Goal: Information Seeking & Learning: Learn about a topic

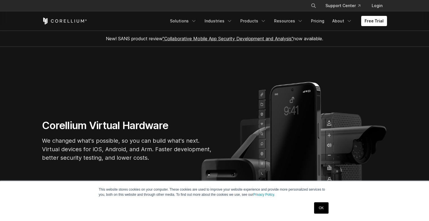
click at [320, 208] on link "OK" at bounding box center [321, 207] width 14 height 11
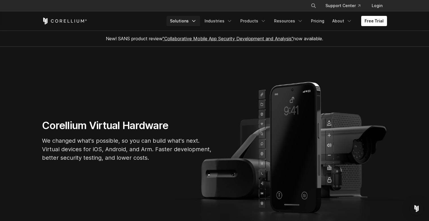
click at [197, 20] on icon "Navigation Menu" at bounding box center [194, 21] width 6 height 6
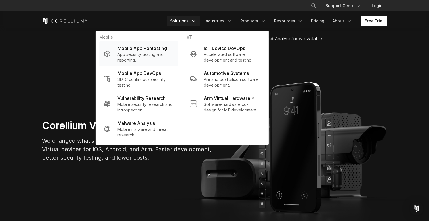
click at [129, 56] on p "App security testing and reporting." at bounding box center [146, 57] width 56 height 11
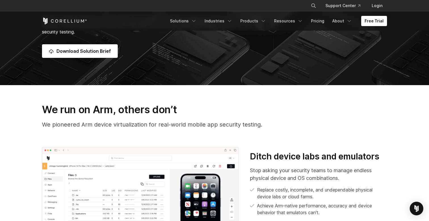
scroll to position [187, 0]
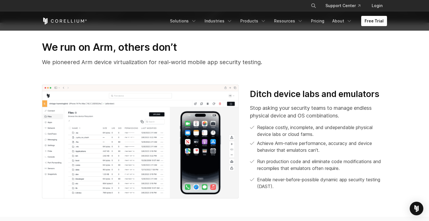
click at [153, 60] on p "We pioneered Arm device virtualization for real-world mobile app security testi…" at bounding box center [214, 62] width 345 height 9
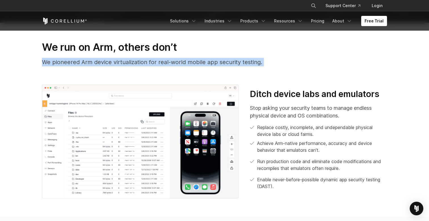
click at [153, 60] on p "We pioneered Arm device virtualization for real-world mobile app security testi…" at bounding box center [214, 62] width 345 height 9
click at [183, 70] on div "We run on Arm, others don’t We pioneered Arm device virtualization for real-wor…" at bounding box center [214, 56] width 357 height 30
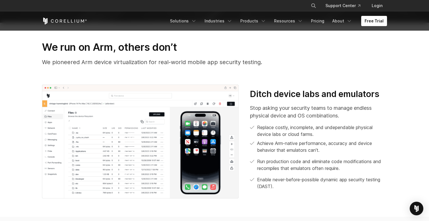
scroll to position [191, 0]
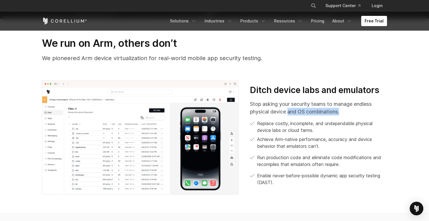
drag, startPoint x: 288, startPoint y: 110, endPoint x: 356, endPoint y: 110, distance: 67.8
click at [356, 110] on p "Stop asking your security teams to manage endless physical device and OS combin…" at bounding box center [318, 107] width 137 height 15
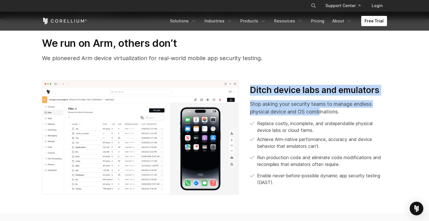
drag, startPoint x: 320, startPoint y: 112, endPoint x: 320, endPoint y: 78, distance: 34.3
click at [320, 77] on section "We run on Arm, others don’t We pioneered Arm device virtualization for real-wor…" at bounding box center [214, 116] width 429 height 194
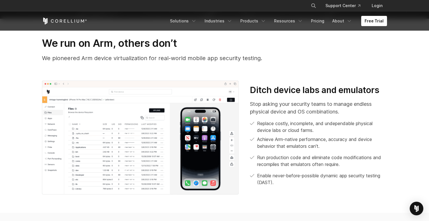
click at [320, 108] on p "Stop asking your security teams to manage endless physical device and OS combin…" at bounding box center [318, 107] width 137 height 15
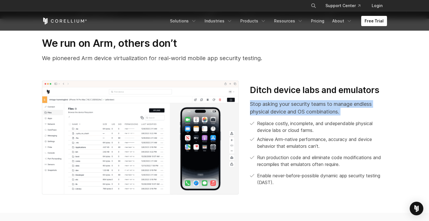
click at [320, 108] on p "Stop asking your security teams to manage endless physical device and OS combin…" at bounding box center [318, 107] width 137 height 15
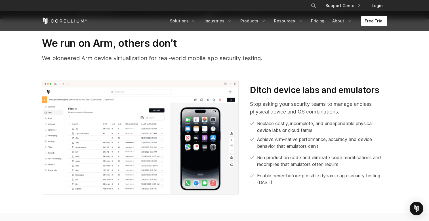
click at [295, 137] on p "Achieve Arm-native performance, accuracy and device behavior that emulators can…" at bounding box center [322, 143] width 130 height 14
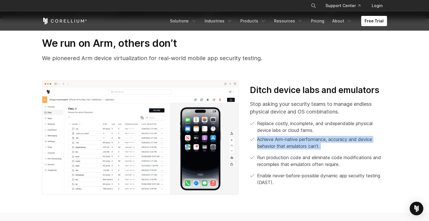
click at [295, 137] on p "Achieve Arm-native performance, accuracy and device behavior that emulators can…" at bounding box center [322, 143] width 130 height 14
click at [328, 64] on div "We run on Arm, others don’t We pioneered Arm device virtualization for real-wor…" at bounding box center [214, 52] width 357 height 30
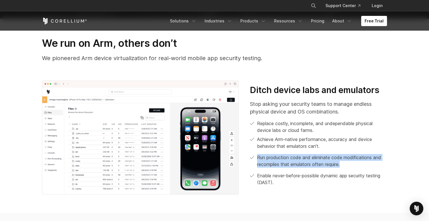
drag, startPoint x: 258, startPoint y: 156, endPoint x: 353, endPoint y: 163, distance: 95.1
click at [353, 163] on p "Run production code and eliminate code modifications and recompiles that emulat…" at bounding box center [322, 161] width 130 height 14
click at [343, 151] on div "Stop asking your security teams to manage endless physical device and OS combin…" at bounding box center [318, 143] width 137 height 86
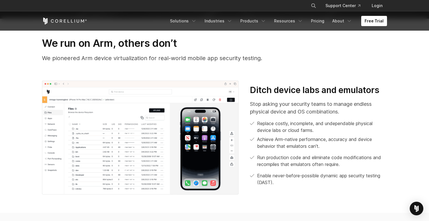
click at [291, 159] on p "Run production code and eliminate code modifications and recompiles that emulat…" at bounding box center [322, 161] width 130 height 14
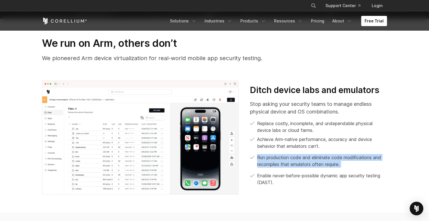
click at [291, 159] on p "Run production code and eliminate code modifications and recompiles that emulat…" at bounding box center [322, 161] width 130 height 14
click at [304, 149] on p "Achieve Arm-native performance, accuracy and device behavior that emulators can…" at bounding box center [322, 143] width 130 height 14
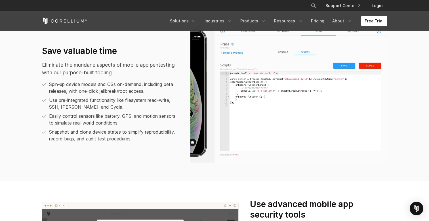
scroll to position [408, 0]
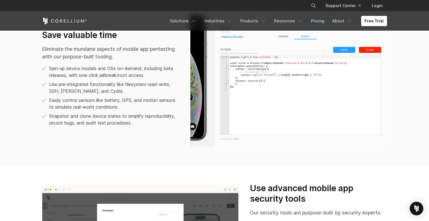
click at [115, 104] on p "Easily control sensors like battery, GPS, and motion sensors to simulate real-w…" at bounding box center [114, 104] width 130 height 14
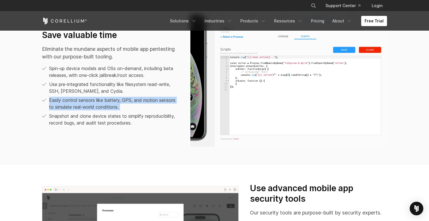
click at [115, 104] on p "Easily control sensors like battery, GPS, and motion sensors to simulate real-w…" at bounding box center [114, 104] width 130 height 14
click at [120, 152] on section "Save valuable time Eliminate the mundane aspects of mobile app pentesting with …" at bounding box center [214, 80] width 429 height 169
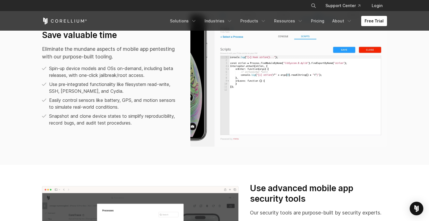
click at [116, 120] on p "Snapshot and clone device states to simplify reproducibility, record bugs, and …" at bounding box center [114, 120] width 130 height 14
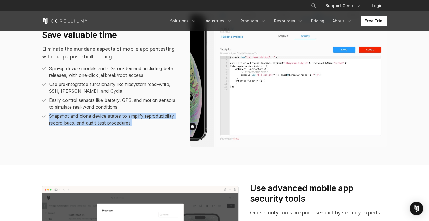
click at [116, 120] on p "Snapshot and clone device states to simplify reproducibility, record bugs, and …" at bounding box center [114, 120] width 130 height 14
click at [118, 146] on div "Save valuable time Eliminate the mundane aspects of mobile app pentesting with …" at bounding box center [214, 80] width 357 height 133
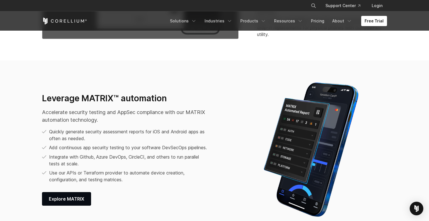
scroll to position [670, 0]
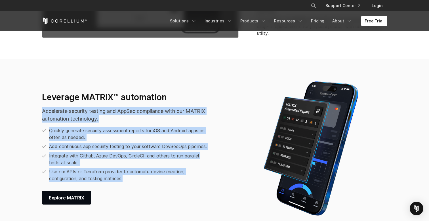
drag, startPoint x: 41, startPoint y: 106, endPoint x: 127, endPoint y: 181, distance: 114.7
click at [127, 181] on div "Leverage MATRIX™ automation Accelerate security testing and AppSec compliance w…" at bounding box center [140, 148] width 208 height 113
click at [127, 181] on li "Use our APIs or Terraform provider to automate device creation, configuration, …" at bounding box center [126, 175] width 169 height 14
drag, startPoint x: 135, startPoint y: 182, endPoint x: 38, endPoint y: 100, distance: 126.7
click at [38, 100] on div "Leverage MATRIX™ automation Accelerate security testing and AppSec compliance w…" at bounding box center [140, 148] width 208 height 113
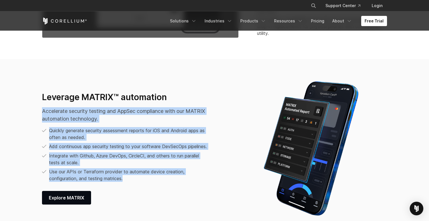
click at [213, 141] on div "Leverage MATRIX™ automation Accelerate security testing and AppSec compliance w…" at bounding box center [140, 148] width 197 height 113
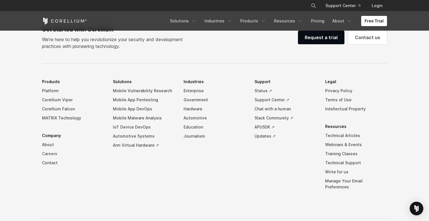
scroll to position [1772, 0]
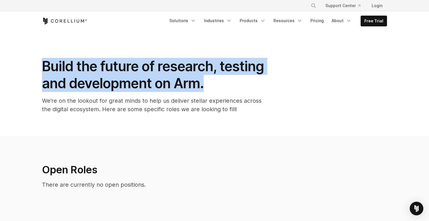
drag, startPoint x: 217, startPoint y: 87, endPoint x: 25, endPoint y: 69, distance: 192.4
click at [25, 69] on section "Build the future of research, testing and development on Arm. We’re on the look…" at bounding box center [214, 84] width 429 height 106
click at [117, 96] on div "Build the future of research, testing and development on Arm. We’re on the look…" at bounding box center [155, 88] width 238 height 60
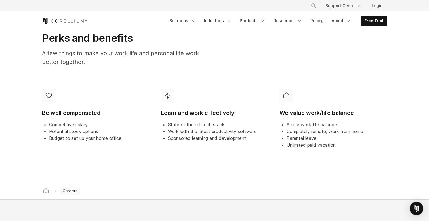
scroll to position [226, 0]
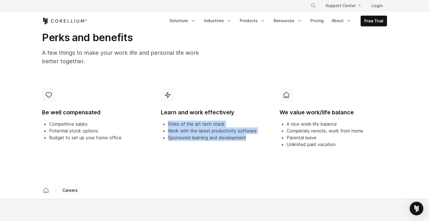
drag, startPoint x: 166, startPoint y: 123, endPoint x: 252, endPoint y: 139, distance: 87.3
click at [252, 139] on ul "State of the art tech stack Work with the latest productivity software Sponsore…" at bounding box center [215, 131] width 108 height 20
click at [214, 169] on section "Perks and benefits A few things to make your work life and personal life work b…" at bounding box center [214, 93] width 429 height 178
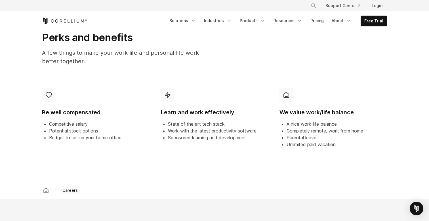
click at [208, 142] on div "Learn and work effectively State of the art tech stack Work with the latest pro…" at bounding box center [214, 117] width 117 height 67
click at [208, 132] on span "Work with the latest productivity software" at bounding box center [212, 131] width 89 height 6
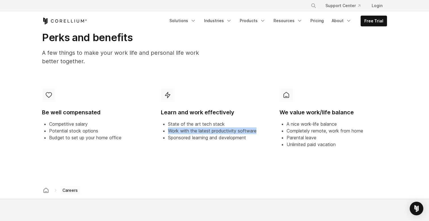
click at [208, 132] on span "Work with the latest productivity software" at bounding box center [212, 131] width 89 height 6
click at [227, 135] on span "Sponsored learning and development" at bounding box center [207, 138] width 78 height 6
click at [308, 127] on li "Completely remote, work from home" at bounding box center [337, 130] width 100 height 7
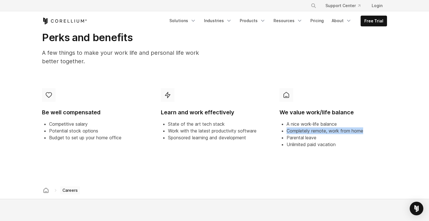
click at [308, 127] on li "Completely remote, work from home" at bounding box center [337, 130] width 100 height 7
click at [304, 136] on span "Parental leave" at bounding box center [302, 138] width 30 height 6
click at [304, 146] on span "Unlimited paid vacation" at bounding box center [311, 145] width 49 height 6
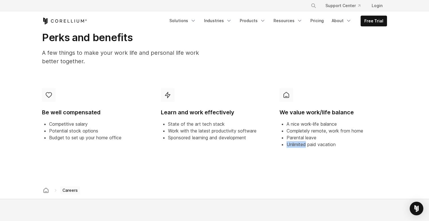
click at [304, 146] on span "Unlimited paid vacation" at bounding box center [311, 145] width 49 height 6
click at [311, 149] on div "We value work/life balance A nice work-life balance Completely remote, work fro…" at bounding box center [333, 121] width 117 height 74
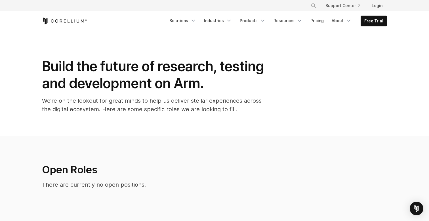
scroll to position [0, 0]
click at [258, 20] on link "Products" at bounding box center [252, 21] width 33 height 10
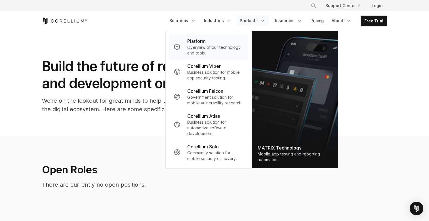
click at [217, 51] on p "Overview of our technology and tools." at bounding box center [215, 50] width 56 height 11
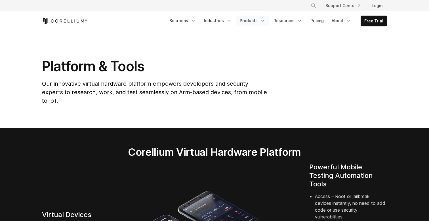
click at [266, 18] on icon "Navigation Menu" at bounding box center [263, 21] width 6 height 6
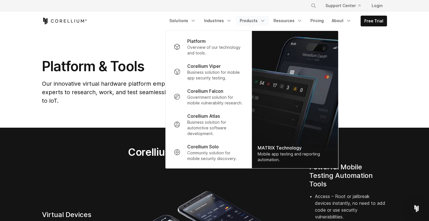
click at [148, 54] on section "Platform & Tools Our innovative virtual hardware platform empowers developers a…" at bounding box center [214, 79] width 429 height 97
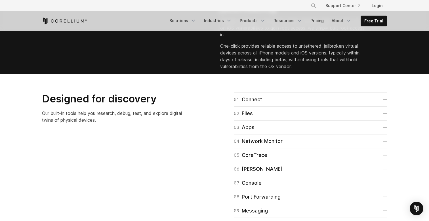
scroll to position [821, 0]
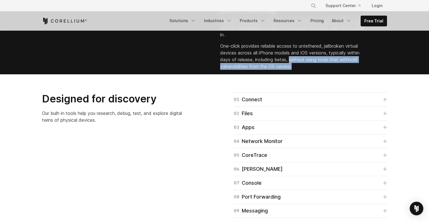
drag, startPoint x: 292, startPoint y: 118, endPoint x: 315, endPoint y: 129, distance: 26.0
click at [315, 70] on p "One-click provides reliable access to untethered, jailbroken virtual devices ac…" at bounding box center [292, 56] width 145 height 27
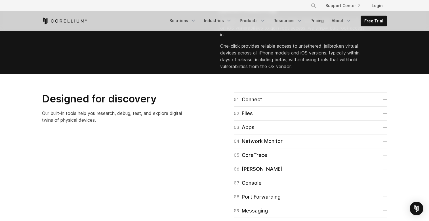
click at [315, 70] on p "One-click provides reliable access to untethered, jailbroken virtual devices ac…" at bounding box center [292, 56] width 145 height 27
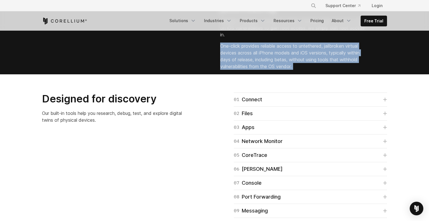
click at [315, 70] on p "One-click provides reliable access to untethered, jailbroken virtual devices ac…" at bounding box center [292, 56] width 145 height 27
click at [309, 74] on div "Instant, seamless iOS jailbreaking Because Corellium controls the whole softwar…" at bounding box center [214, 31] width 357 height 87
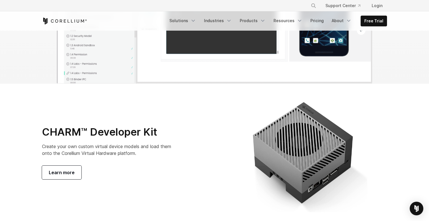
scroll to position [1944, 0]
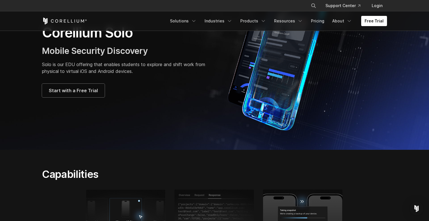
scroll to position [65, 0]
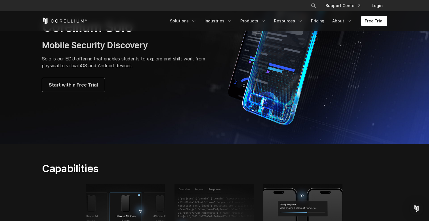
click at [92, 59] on p "Solo is our EDU offering that enables students to explore and shift work from p…" at bounding box center [125, 62] width 167 height 14
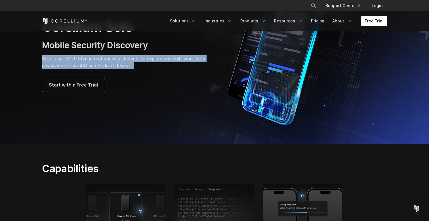
click at [92, 59] on p "Solo is our EDU offering that enables students to explore and shift work from p…" at bounding box center [125, 62] width 167 height 14
click at [165, 88] on div "Start with a Free Trial" at bounding box center [125, 85] width 167 height 14
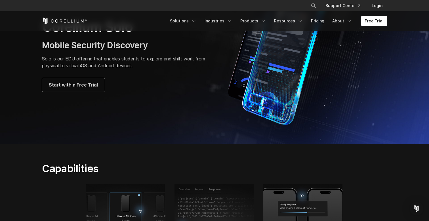
click at [151, 61] on p "Solo is our EDU offering that enables students to explore and shift work from p…" at bounding box center [125, 62] width 167 height 14
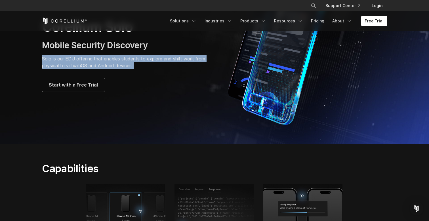
click at [151, 61] on p "Solo is our EDU offering that enables students to explore and shift work from p…" at bounding box center [125, 62] width 167 height 14
click at [176, 114] on div "Corellium Solo Mobile Security Discovery Solo is our EDU offering that enables …" at bounding box center [214, 55] width 357 height 142
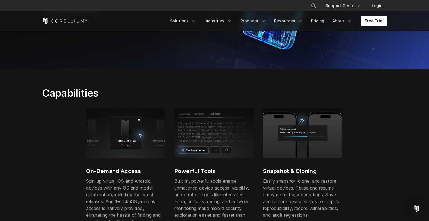
scroll to position [199, 0]
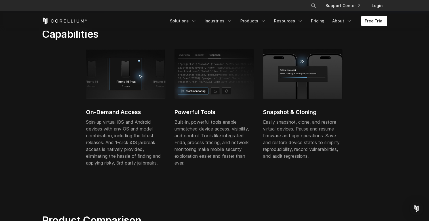
drag, startPoint x: 81, startPoint y: 123, endPoint x: 161, endPoint y: 172, distance: 93.2
click at [161, 172] on div "On-Demand Access Spin-up virtual iOS and Android devices with any OS and model …" at bounding box center [219, 113] width 354 height 128
click at [136, 147] on p "Spin-up virtual iOS and Android devices with any OS and model combination, incl…" at bounding box center [125, 143] width 79 height 48
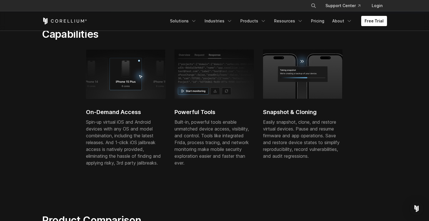
click at [140, 162] on p "Spin-up virtual iOS and Android devices with any OS and model combination, incl…" at bounding box center [125, 143] width 79 height 48
drag, startPoint x: 159, startPoint y: 164, endPoint x: 77, endPoint y: 123, distance: 92.0
click at [77, 123] on div "On-Demand Access Spin-up virtual iOS and Android devices with any OS and model …" at bounding box center [219, 113] width 354 height 128
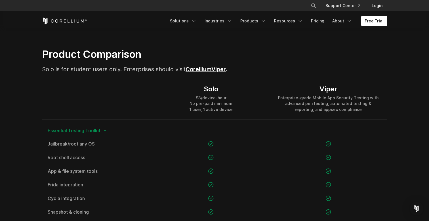
scroll to position [366, 0]
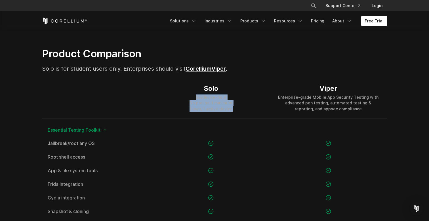
drag, startPoint x: 196, startPoint y: 98, endPoint x: 246, endPoint y: 112, distance: 51.1
click at [246, 112] on div "Solo $3/device-hour No pre-paid minimum 1 user, 1 active device" at bounding box center [210, 97] width 117 height 41
drag, startPoint x: 246, startPoint y: 112, endPoint x: 170, endPoint y: 88, distance: 78.8
click at [170, 88] on div "Solo $3/device-hour No pre-paid minimum 1 user, 1 active device" at bounding box center [210, 97] width 117 height 41
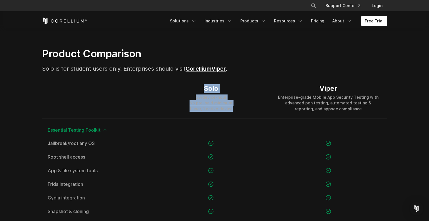
click at [170, 88] on div "Solo $3/device-hour No pre-paid minimum 1 user, 1 active device" at bounding box center [210, 97] width 117 height 41
drag, startPoint x: 205, startPoint y: 87, endPoint x: 238, endPoint y: 112, distance: 41.1
click at [238, 112] on div "Solo $3/device-hour No pre-paid minimum 1 user, 1 active device" at bounding box center [210, 97] width 117 height 41
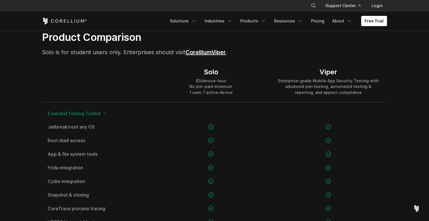
scroll to position [382, 0]
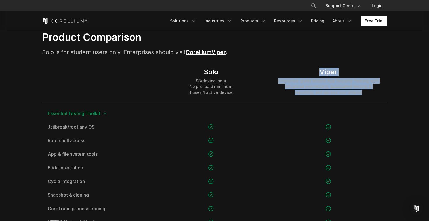
drag, startPoint x: 279, startPoint y: 70, endPoint x: 360, endPoint y: 93, distance: 84.7
click at [360, 93] on div "Viper Enterprise-grade Mobile App Security Testing with advanced pen testing, a…" at bounding box center [329, 81] width 106 height 27
click at [360, 93] on div "Enterprise-grade Mobile App Security Testing with advanced pen testing, automat…" at bounding box center [329, 86] width 106 height 17
drag, startPoint x: 360, startPoint y: 93, endPoint x: 291, endPoint y: 62, distance: 76.1
click at [291, 62] on div "Viper Enterprise-grade Mobile App Security Testing with advanced pen testing, a…" at bounding box center [328, 81] width 117 height 41
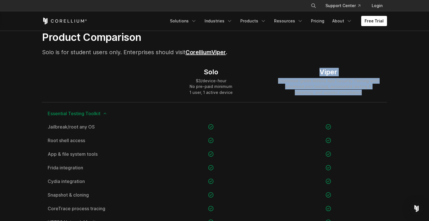
click at [291, 62] on div "Viper Enterprise-grade Mobile App Security Testing with advanced pen testing, a…" at bounding box center [328, 81] width 117 height 41
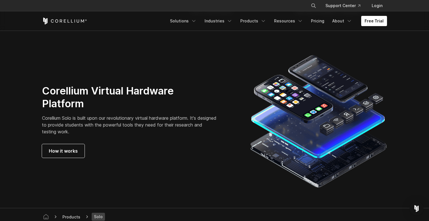
scroll to position [0, 0]
